Goal: Task Accomplishment & Management: Use online tool/utility

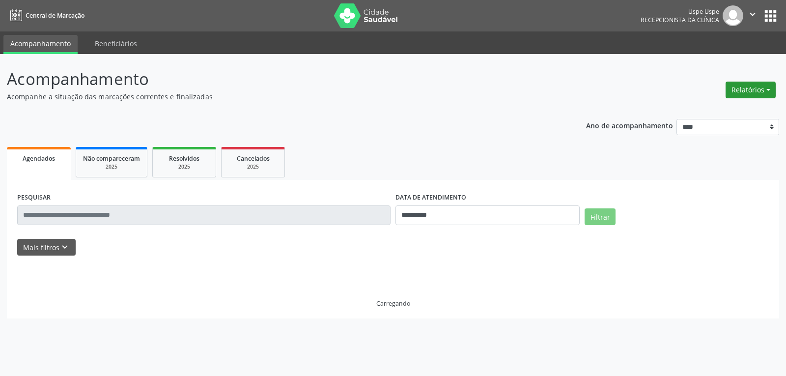
click at [747, 90] on button "Relatórios" at bounding box center [751, 90] width 50 height 17
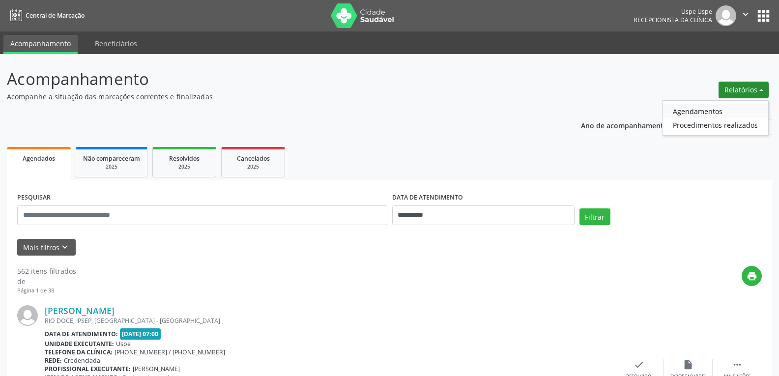
click at [693, 113] on link "Agendamentos" at bounding box center [715, 111] width 106 height 14
select select "*"
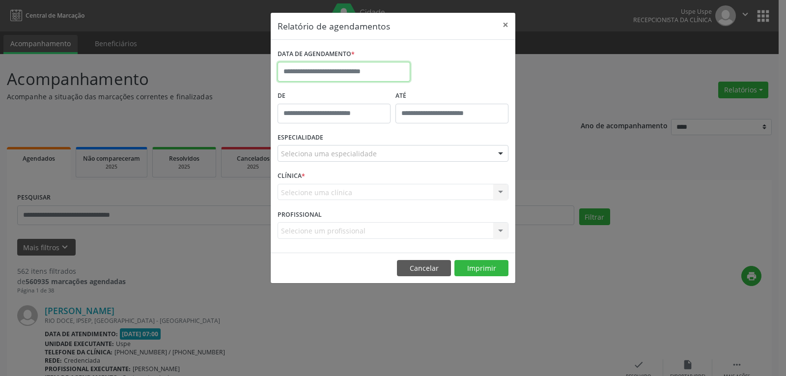
click at [313, 73] on input "text" at bounding box center [344, 72] width 133 height 20
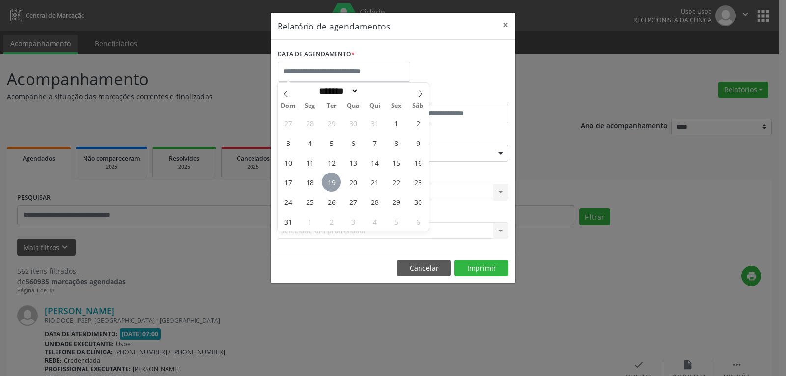
click at [334, 180] on span "19" at bounding box center [331, 181] width 19 height 19
type input "**********"
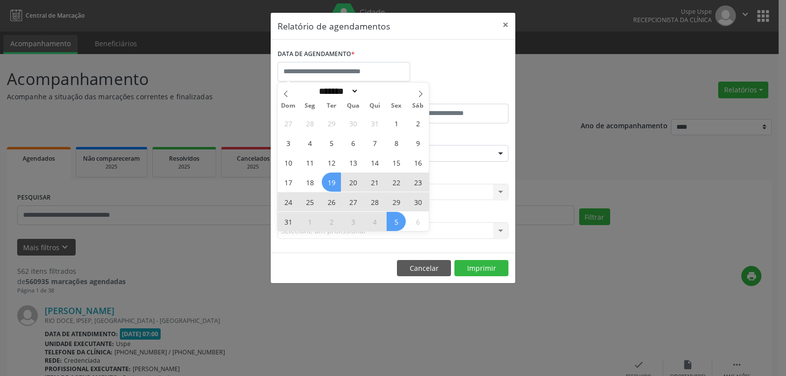
click at [586, 168] on div "Relatório de agendamentos × DATA DE AGENDAMENTO * De ATÉ ESPECIALIDADE Selecion…" at bounding box center [393, 188] width 786 height 376
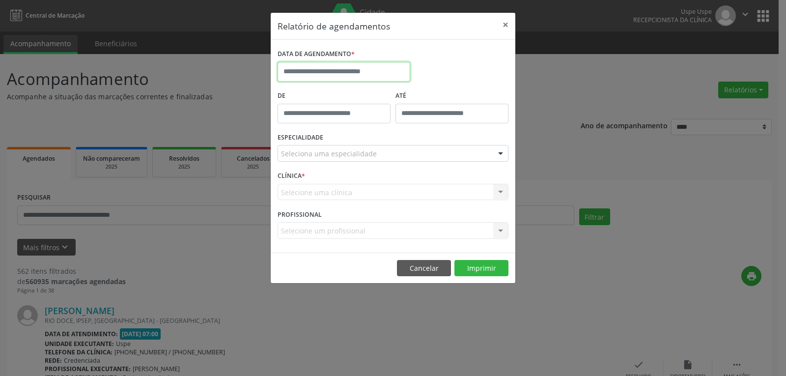
click at [299, 76] on input "text" at bounding box center [344, 72] width 133 height 20
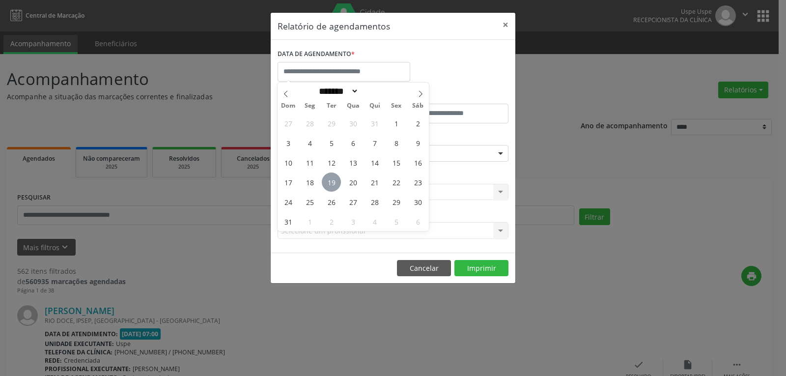
click at [331, 187] on span "19" at bounding box center [331, 181] width 19 height 19
type input "**********"
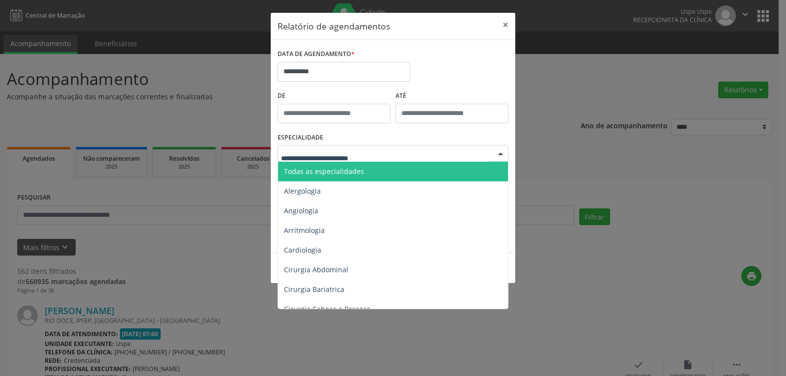
click at [344, 170] on span "Todas as especialidades" at bounding box center [324, 171] width 80 height 9
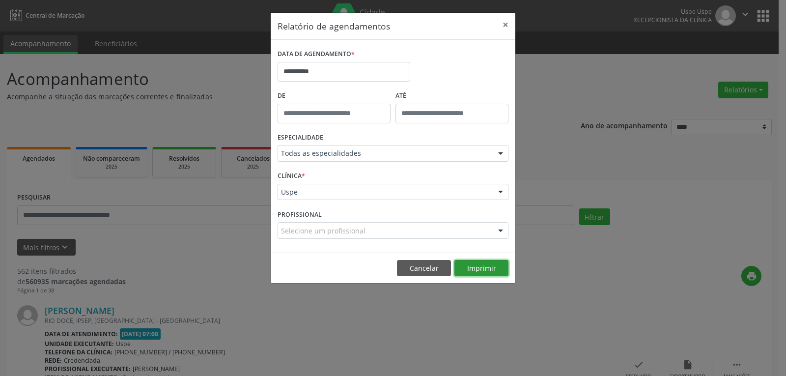
click at [477, 263] on button "Imprimir" at bounding box center [482, 268] width 54 height 17
